Goal: Information Seeking & Learning: Learn about a topic

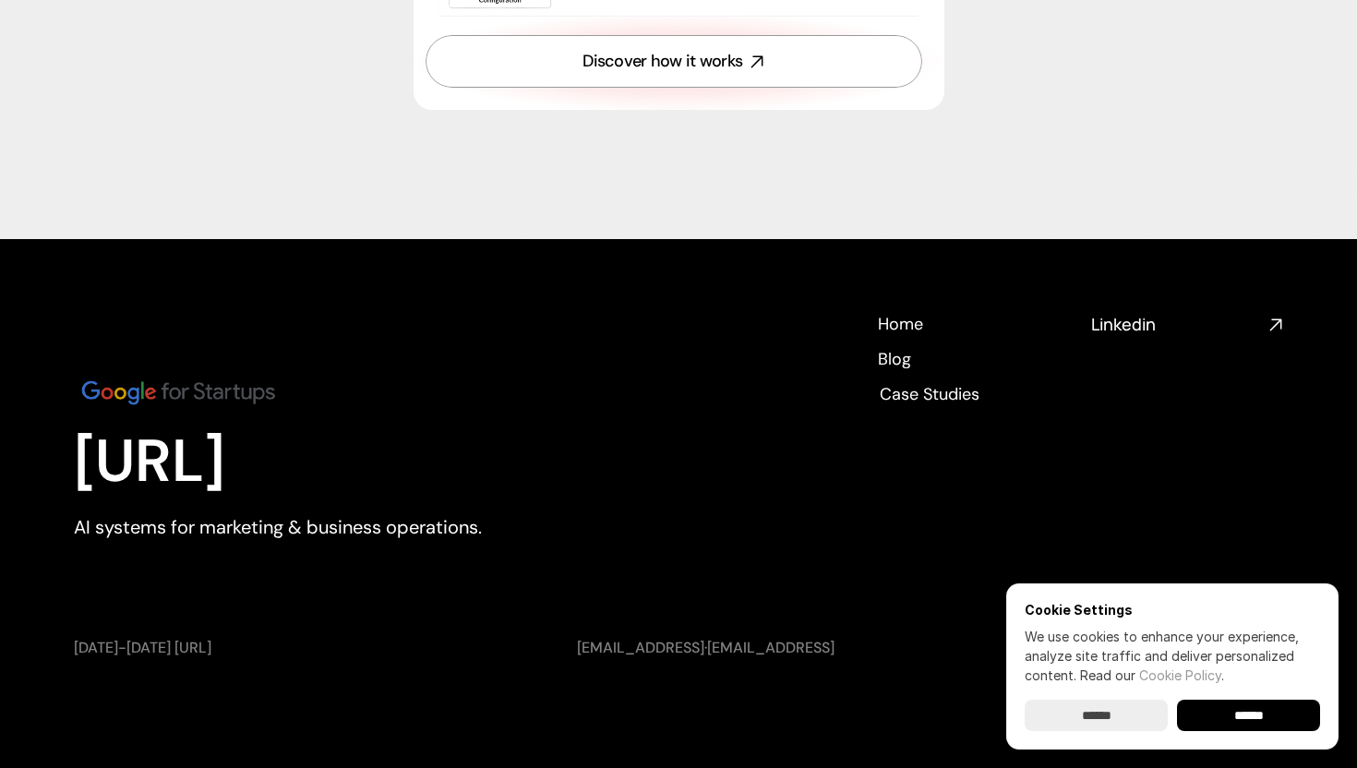
scroll to position [6793, 0]
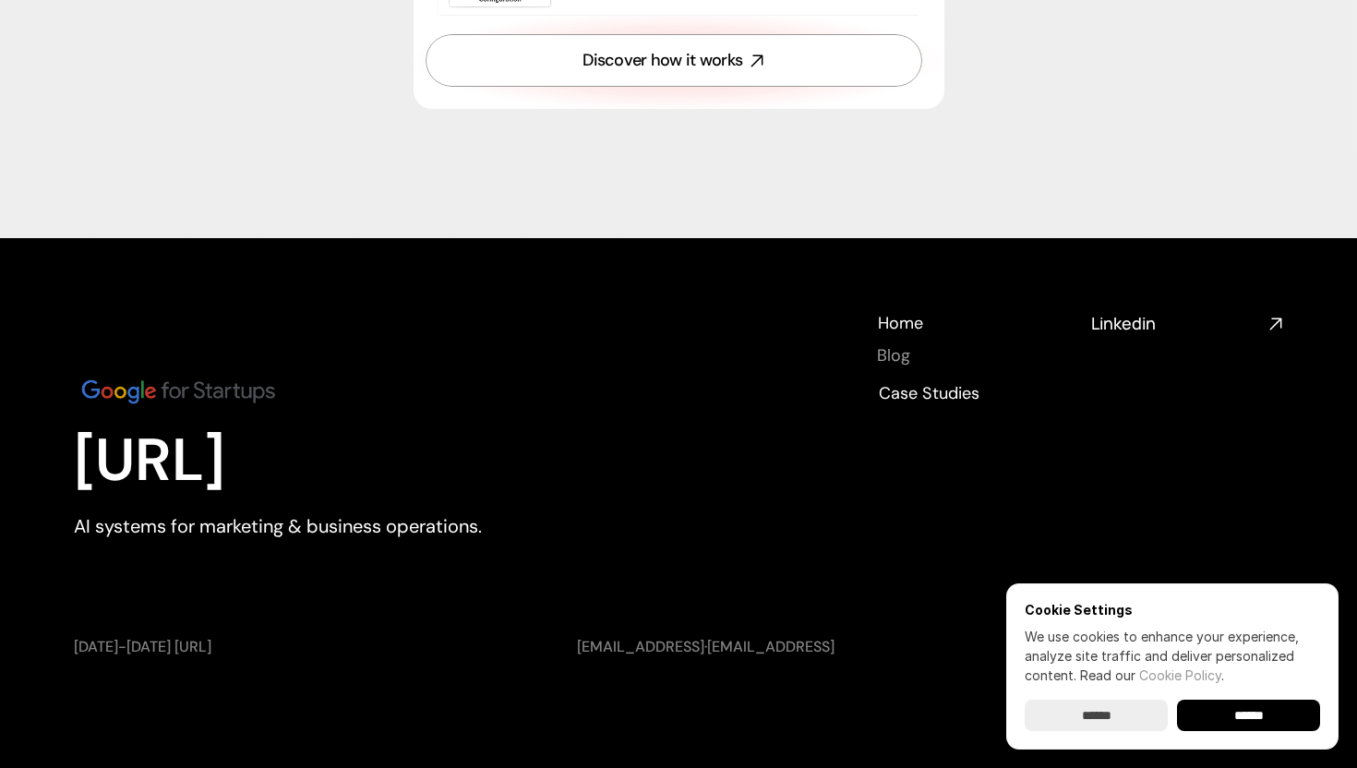
click at [900, 365] on h4 "Blog" at bounding box center [893, 355] width 33 height 23
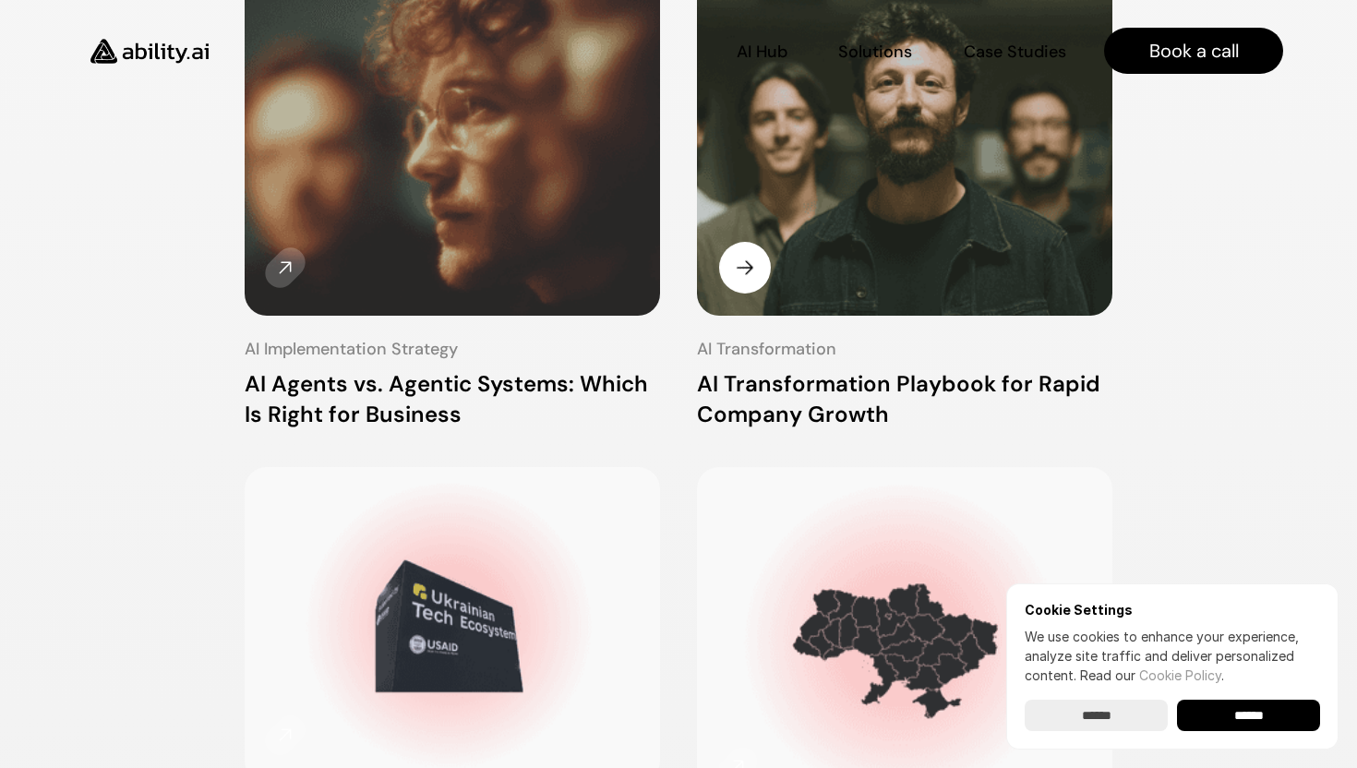
scroll to position [912, 0]
click at [900, 365] on div "AI Transformation AI Transformation Playbook for Rapid Company Growth" at bounding box center [905, 384] width 416 height 92
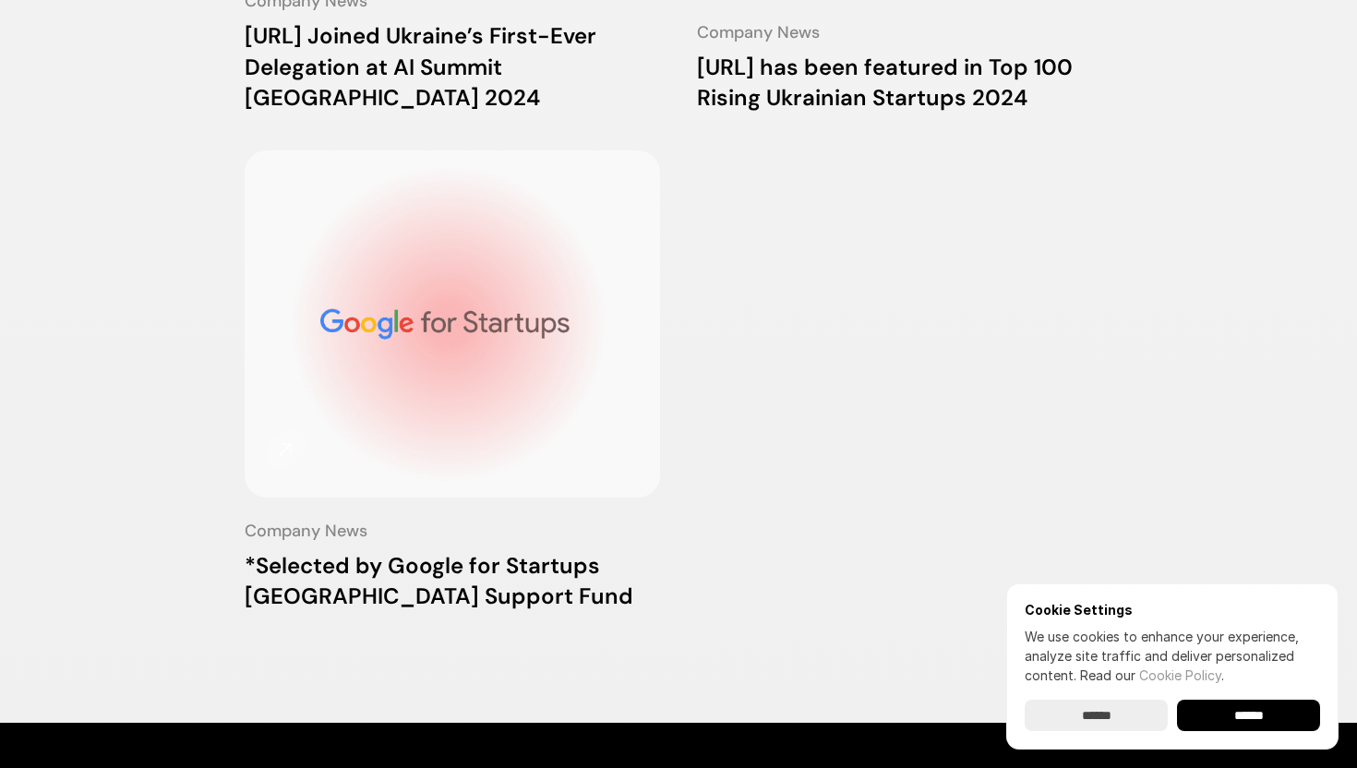
scroll to position [1743, 0]
